Goal: Task Accomplishment & Management: Use online tool/utility

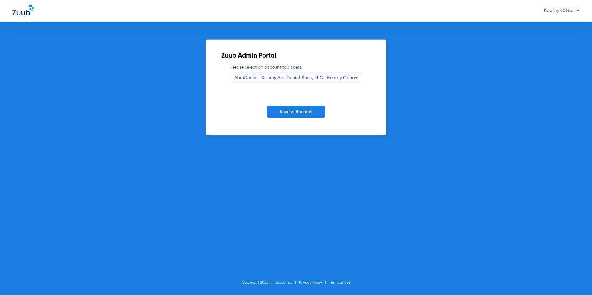
click at [299, 112] on span "Access Account" at bounding box center [295, 111] width 33 height 5
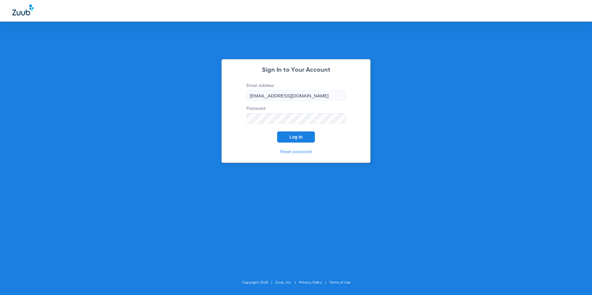
click at [310, 135] on button "Log In" at bounding box center [296, 136] width 38 height 11
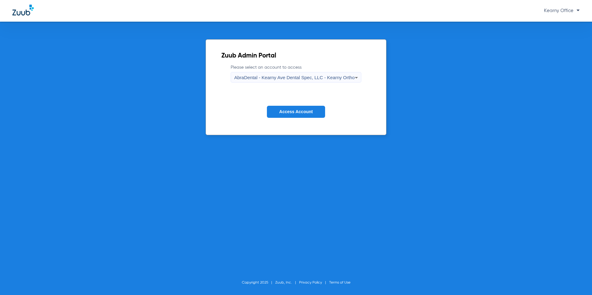
click at [352, 77] on icon at bounding box center [355, 77] width 7 height 7
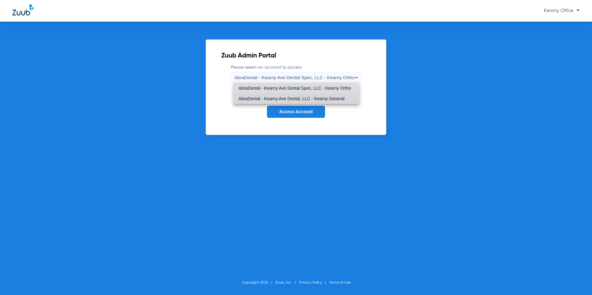
click at [324, 97] on span "AbraDental - Kearny Ave Dental, LLC - Kearny General" at bounding box center [291, 99] width 106 height 4
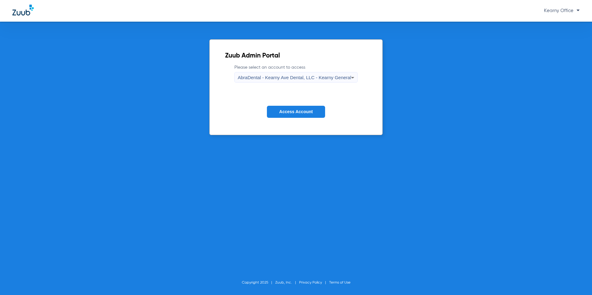
click at [306, 110] on span "Access Account" at bounding box center [295, 111] width 33 height 5
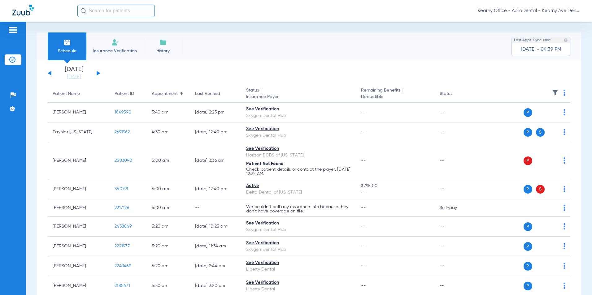
click at [103, 50] on span "Insurance Verification" at bounding box center [115, 51] width 48 height 6
